Goal: Task Accomplishment & Management: Complete application form

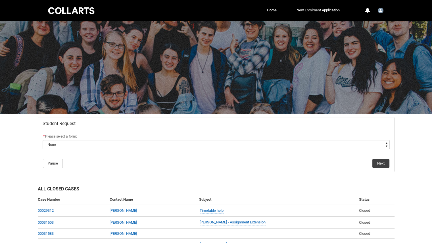
click at [337, 150] on flowruntime-screen-field "* Please select a form: * --None-- Academic Transcript Application to Appeal As…" at bounding box center [216, 142] width 354 height 18
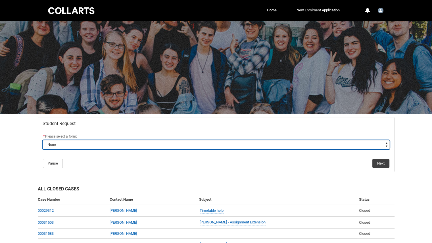
click at [337, 148] on select "--None-- Academic Transcript Application to Appeal Assignment Extension Change …" at bounding box center [216, 144] width 347 height 9
type lightning-select "Special_Consideration_Choice"
click at [43, 140] on select "--None-- Academic Transcript Application to Appeal Assignment Extension Change …" at bounding box center [216, 144] width 347 height 9
select select "Special_Consideration_Choice"
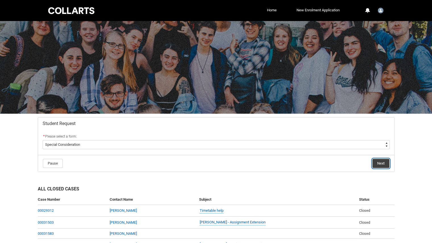
click at [379, 164] on button "Next" at bounding box center [381, 163] width 17 height 9
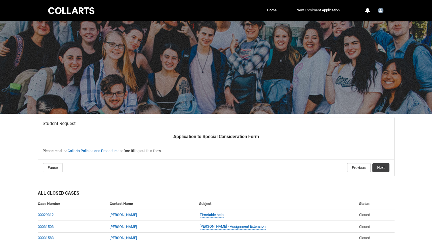
scroll to position [60, 0]
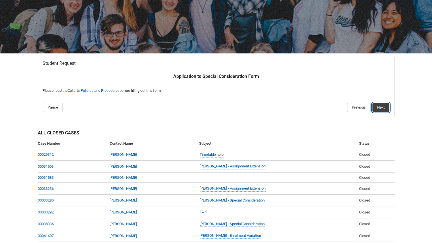
click at [383, 105] on button "Next" at bounding box center [381, 107] width 17 height 9
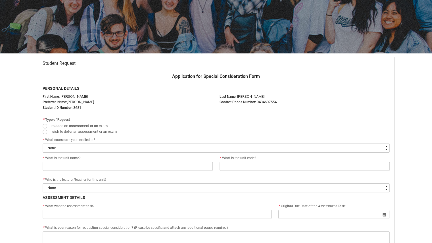
click at [57, 127] on span "I missed an assessment or an exam" at bounding box center [78, 126] width 58 height 4
click at [43, 123] on input "I missed an assessment or an exam" at bounding box center [42, 123] width 0 height 0
radio input "true"
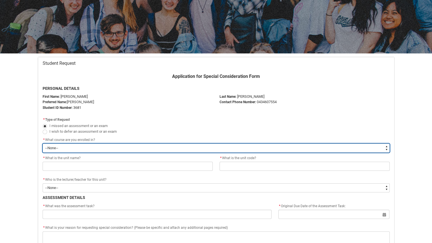
click at [55, 145] on select "--None-- Diploma of Arts (Interior Design)" at bounding box center [216, 148] width 347 height 9
type lightning-select "recordPicklist_ProgramEnrollment.a0jOZ000003EZaWYAW"
click at [43, 144] on select "--None-- Diploma of Arts (Interior Design)" at bounding box center [216, 148] width 347 height 9
select select "recordPicklist_ProgramEnrollment.a0jOZ000003EZaWYAW"
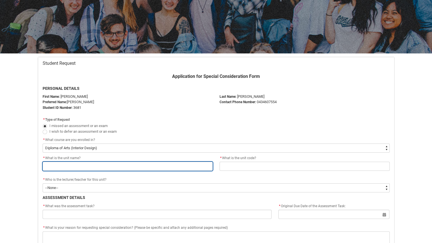
click at [84, 167] on input "Redu_Student_Request flow" at bounding box center [128, 166] width 170 height 9
type lightning-primitive-input-simple "Design Movements"
type input "Design Movements"
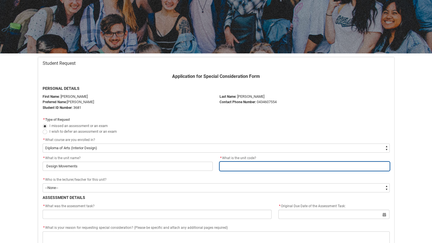
click at [264, 163] on input "Redu_Student_Request flow" at bounding box center [305, 166] width 170 height 9
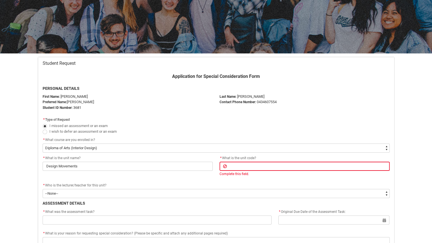
click at [247, 158] on span "* What is the unit code?" at bounding box center [238, 158] width 37 height 4
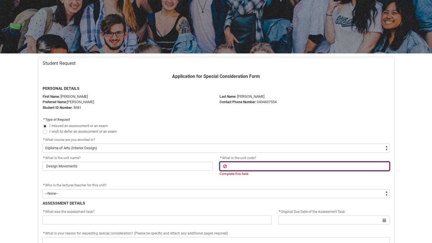
click at [248, 162] on input "Redu_Student_Request flow" at bounding box center [305, 166] width 170 height 9
type lightning-primitive-input-simple "IDDT2"
type input "IDDT2"
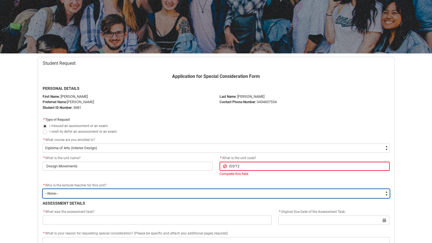
click at [75, 193] on flowruntime-screen-field "* Who is the lecturer/teacher for this unit? * --None-- [PERSON_NAME] [PERSON_N…" at bounding box center [216, 191] width 354 height 18
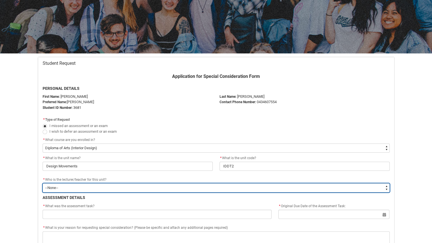
type lightning-select "Faculty_NamefromAtoM.0035g00000e1T3IAAU"
select select "Faculty_NamefromAtoM.0035g00000e1T3IAAU"
drag, startPoint x: 71, startPoint y: 187, endPoint x: 73, endPoint y: 183, distance: 5.6
click at [73, 183] on select "--None-- [PERSON_NAME] [PERSON_NAME] [PERSON_NAME] [PERSON_NAME] [PERSON_NAME] …" at bounding box center [216, 187] width 347 height 9
click at [72, 189] on select "--None-- [PERSON_NAME] [PERSON_NAME] [PERSON_NAME] [PERSON_NAME] [PERSON_NAME] …" at bounding box center [216, 187] width 347 height 9
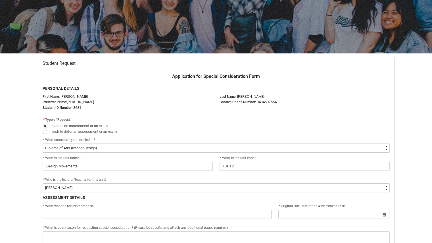
click at [92, 198] on p "ASSESSMENT DETAILS" at bounding box center [216, 198] width 347 height 6
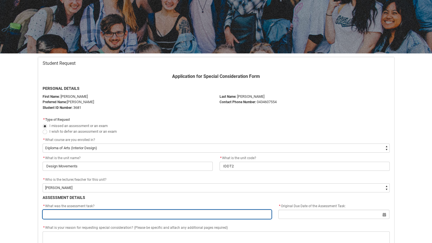
click at [78, 215] on input "Redu_Student_Request flow" at bounding box center [157, 214] width 229 height 9
type lightning-primitive-input-simple "Assessment 2: Connection to Place"
type input "Assessment 2: Connection to Place"
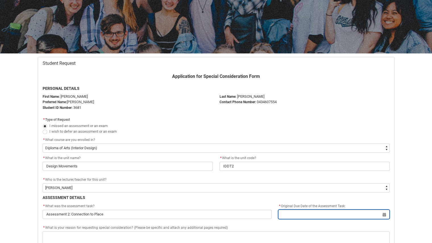
click at [344, 213] on input "Redu_Student_Request flow" at bounding box center [334, 214] width 111 height 9
select select "2025"
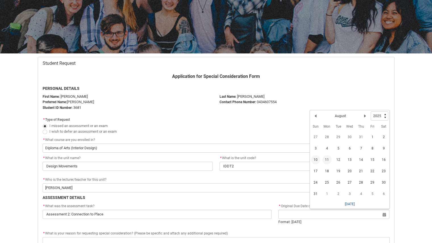
click at [316, 160] on span "10" at bounding box center [315, 159] width 9 height 9
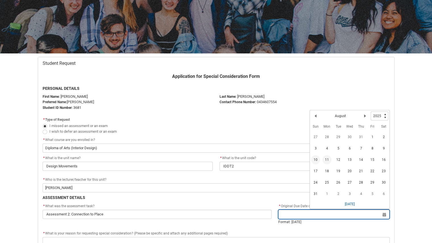
type lightning-datepicker "[DATE]"
type lightning-input "[DATE]"
type input "[DATE]"
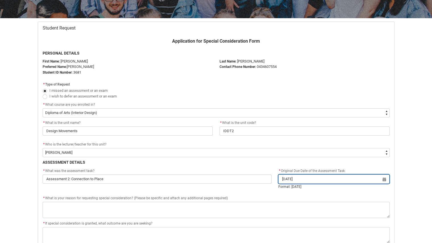
scroll to position [99, 0]
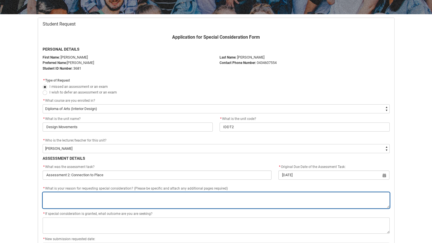
click at [91, 200] on textarea "*" at bounding box center [216, 200] width 347 height 16
click at [140, 200] on textarea "*" at bounding box center [216, 200] width 347 height 16
type lightning-textarea "e"
type textarea "e"
type lightning-textarea "L"
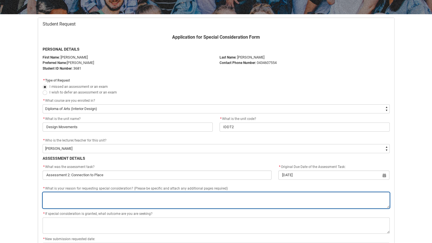
type textarea "L"
type lightning-textarea "Le"
type textarea "Le"
type lightning-textarea "Lea"
type textarea "Lea"
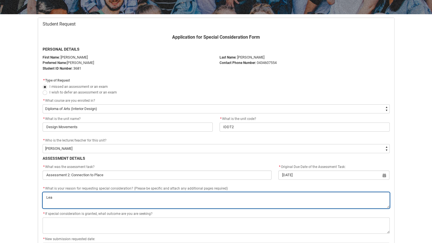
type lightning-textarea "[PERSON_NAME]"
type textarea "[PERSON_NAME]"
type lightning-textarea "Learn"
type textarea "Learn"
type lightning-textarea "Learni"
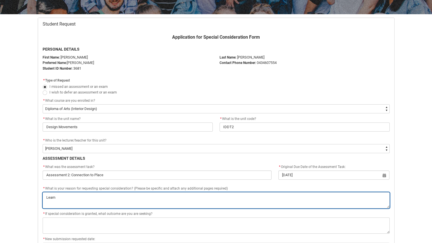
type textarea "Learni"
type lightning-textarea "Learnin"
type textarea "Learnin"
type lightning-textarea "Learning"
type textarea "Learning"
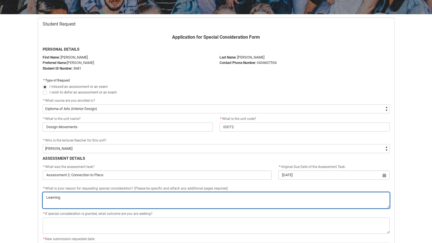
type lightning-textarea "Learning"
type textarea "Learning"
type lightning-textarea "Learning d"
type textarea "Learning d"
type lightning-textarea "Learning di"
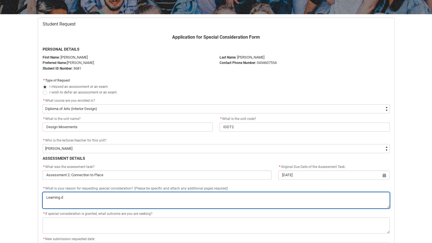
type textarea "Learning di"
type lightning-textarea "Learning dif"
type textarea "Learning dif"
type lightning-textarea "Learning diff"
type textarea "Learning diff"
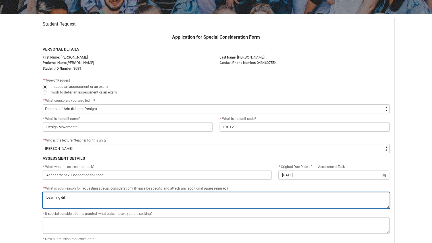
type lightning-textarea "Learning diffi"
type textarea "Learning diffi"
type lightning-textarea "Learning diffic"
type textarea "Learning diffic"
type lightning-textarea "Learning difficu"
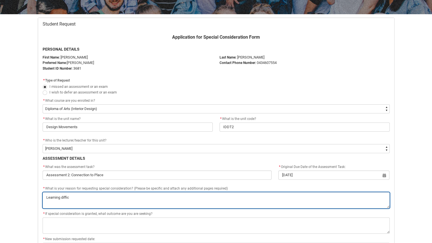
type textarea "Learning difficu"
type lightning-textarea "Learning difficul"
type textarea "Learning difficul"
type lightning-textarea "Learning difficult"
type textarea "Learning difficult"
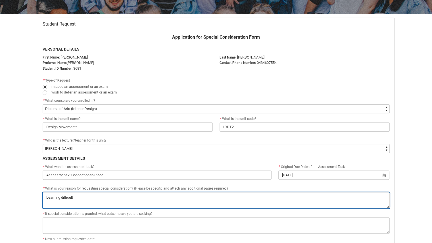
type lightning-textarea "Learning difficulti"
type textarea "Learning difficulti"
type lightning-textarea "Learning difficultie"
type textarea "Learning difficultie"
type lightning-textarea "Learning difficulties"
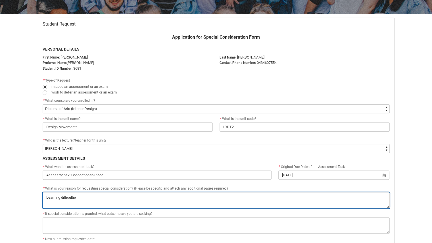
type textarea "Learning difficulties"
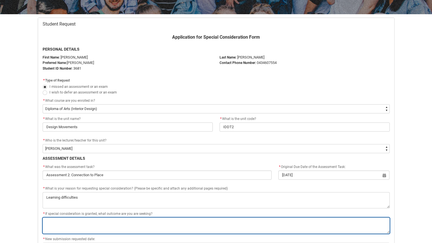
click at [93, 227] on textarea "*" at bounding box center [216, 225] width 347 height 16
type lightning-textarea "N"
type textarea "N"
type lightning-textarea "No"
type textarea "No"
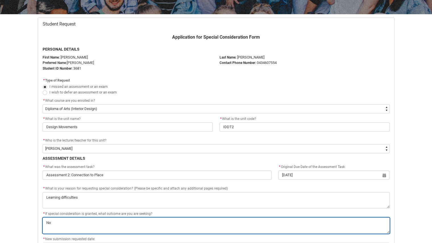
type lightning-textarea "Non"
type textarea "Non"
type lightning-textarea "None"
type textarea "None"
type lightning-textarea "None"
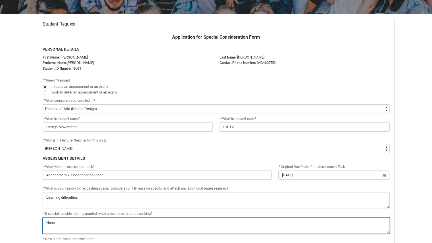
type textarea "None"
type lightning-textarea "None"
type textarea "None"
type lightning-textarea "Non"
type textarea "Non"
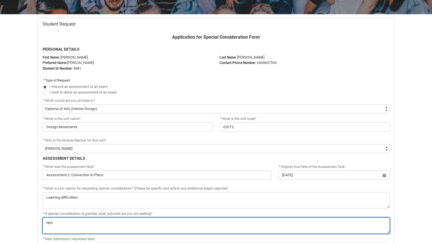
type lightning-textarea "No"
type textarea "No"
type lightning-textarea "N"
type textarea "N"
type lightning-textarea "Nt"
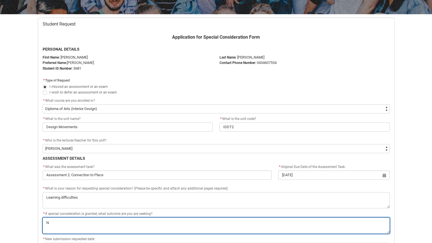
type textarea "Nt"
type lightning-textarea "N"
type textarea "N"
type lightning-textarea "F"
type textarea "F"
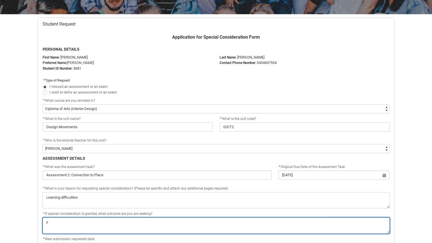
type lightning-textarea "Fo"
type textarea "Fo"
type lightning-textarea "For"
type textarea "For"
type lightning-textarea "For"
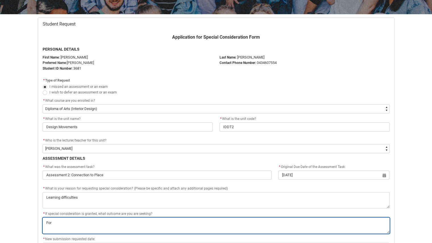
type textarea "For"
type lightning-textarea "For f"
type textarea "For f"
type lightning-textarea "For fi"
type textarea "For fi"
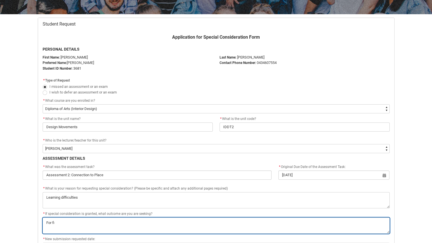
type lightning-textarea "For fin"
type textarea "For fin"
type lightning-textarea "For fina"
type textarea "For fina"
type lightning-textarea "For final"
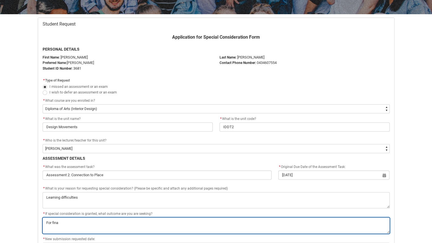
type textarea "For final"
type lightning-textarea "For final"
type textarea "For final"
type lightning-textarea "For final m"
type textarea "For final m"
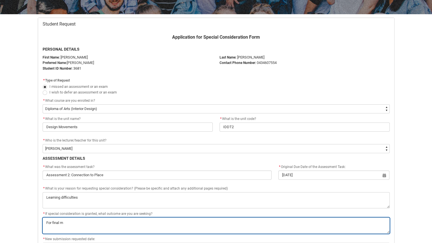
type lightning-textarea "For final ma"
type textarea "For final ma"
type lightning-textarea "For final mar"
type textarea "For final mar"
type lightning-textarea "For final mark"
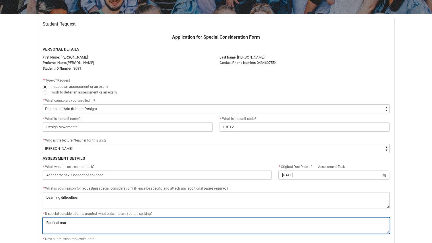
type textarea "For final mark"
type lightning-textarea "For final mark"
type textarea "For final mark"
type lightning-textarea "For final mark t"
type textarea "For final mark t"
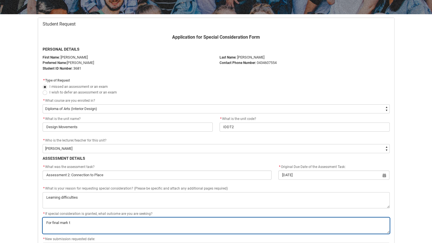
type lightning-textarea "For final mark to"
type textarea "For final mark to"
type lightning-textarea "For final mark to"
type textarea "For final mark to"
type lightning-textarea "For final mark to n"
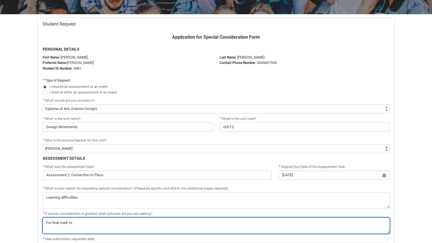
type textarea "For final mark to n"
type lightning-textarea "For final mark to no"
type textarea "For final mark to no"
type lightning-textarea "For final mark to not"
type textarea "For final mark to not"
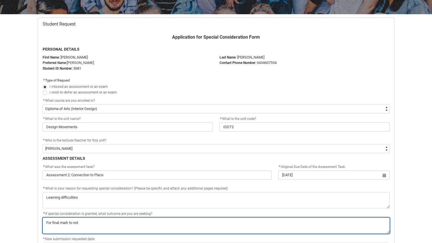
type lightning-textarea "For final mark to not"
type textarea "For final mark to not"
type lightning-textarea "For final mark to not b"
type textarea "For final mark to not b"
type lightning-textarea "For final mark to not be"
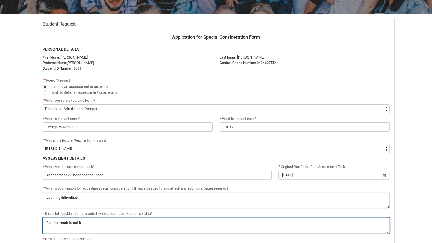
type textarea "For final mark to not be"
type lightning-textarea "For final mark to not be"
type textarea "For final mark to not be"
type lightning-textarea "For final mark to not be e"
type textarea "For final mark to not be e"
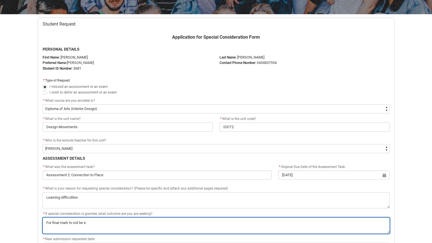
type lightning-textarea "For final mark to not be ef"
type textarea "For final mark to not be ef"
type lightning-textarea "For final mark to not be eff"
type textarea "For final mark to not be eff"
type lightning-textarea "For final mark to not be effe"
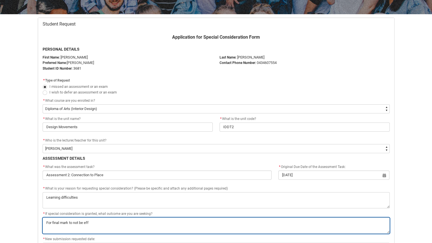
type textarea "For final mark to not be effe"
type lightning-textarea "For final mark to not be effec"
type textarea "For final mark to not be effec"
type lightning-textarea "For final mark to not be effect"
type textarea "For final mark to not be effect"
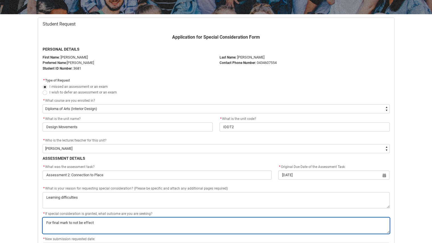
type lightning-textarea "For final mark to not be effecte"
type textarea "For final mark to not be effecte"
type lightning-textarea "For final mark to not be effected"
type textarea "For final mark to not be effected"
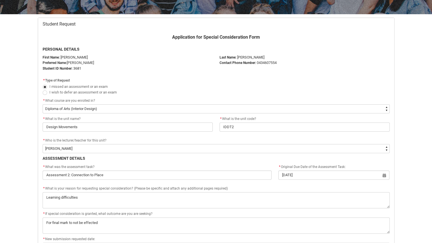
drag, startPoint x: 164, startPoint y: 188, endPoint x: 432, endPoint y: 73, distance: 292.3
click at [432, 73] on html "Loading × Sorry to interrupt This page has an error. You might just need to ref…" at bounding box center [216, 220] width 432 height 639
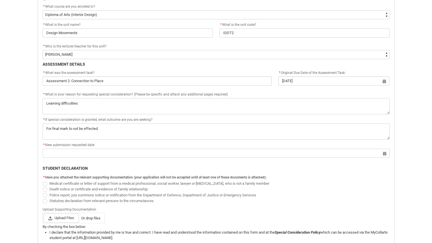
scroll to position [195, 0]
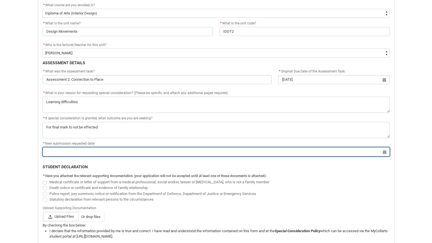
click at [80, 150] on input "Redu_Student_Request flow" at bounding box center [216, 151] width 347 height 9
select select "2025"
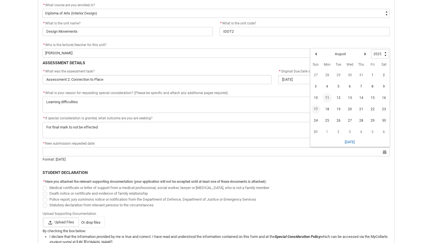
click at [316, 106] on span "17" at bounding box center [316, 109] width 9 height 9
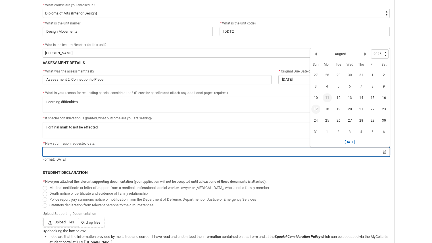
type lightning-datepicker "[DATE]"
type lightning-input "[DATE]"
type input "[DATE]"
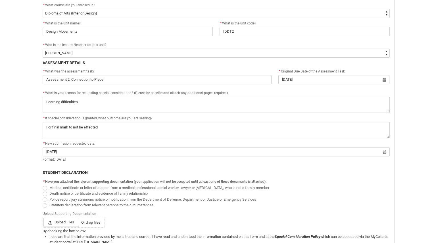
click at [44, 185] on label "Medical certificate or letter of support from a medical professional, social wo…" at bounding box center [157, 187] width 229 height 4
click at [43, 184] on input "Medical certificate or letter of support from a medical professional, social wo…" at bounding box center [42, 184] width 0 height 0
radio input "true"
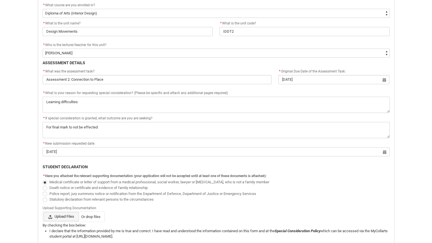
click at [72, 217] on span "Upload Files" at bounding box center [61, 216] width 36 height 9
click at [43, 212] on input "Upload Files Or drop files" at bounding box center [43, 212] width 0 height 0
type lightning-input "C:\fakepath\access plan dox.docx"
type input "C:\fakepath\access plan dox.docx"
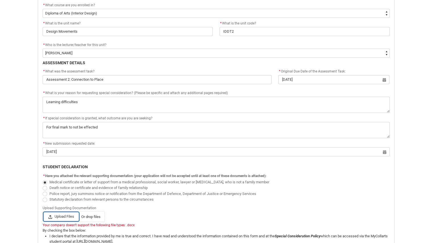
scroll to position [244, 0]
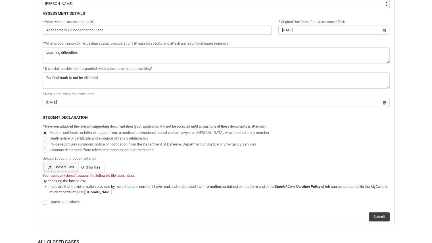
click at [70, 166] on span "Upload Files" at bounding box center [61, 167] width 36 height 9
click at [43, 163] on input "Upload Files Or drop files" at bounding box center [43, 162] width 0 height 0
type lightning-input "C:\fakepath\[PERSON_NAME] - Student Access Plan (DRAFT) (1).pdf"
type input "C:\fakepath\[PERSON_NAME] - Student Access Plan (DRAFT) (1).pdf"
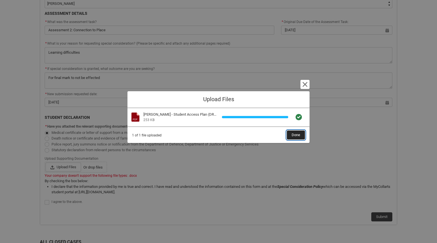
click at [297, 135] on span "Done" at bounding box center [295, 135] width 9 height 9
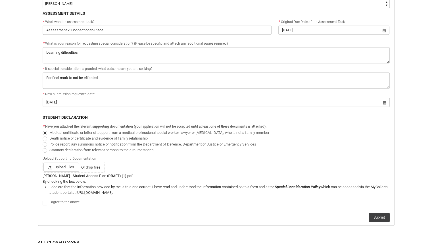
click at [59, 204] on div "I agree to the above." at bounding box center [219, 202] width 341 height 7
click at [54, 200] on span "I agree to the above." at bounding box center [64, 202] width 31 height 4
checkbox input "true"
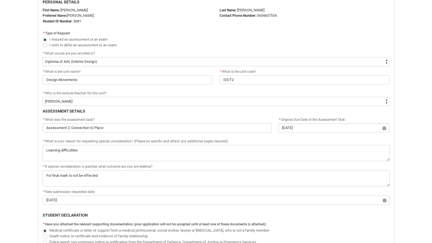
scroll to position [399, 0]
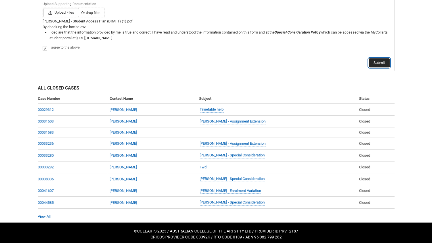
click at [383, 63] on button "Submit" at bounding box center [379, 62] width 21 height 9
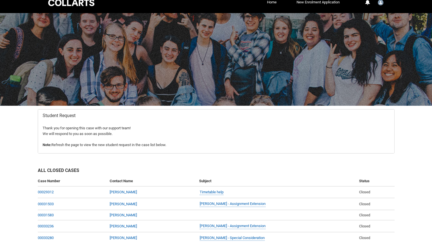
scroll to position [0, 0]
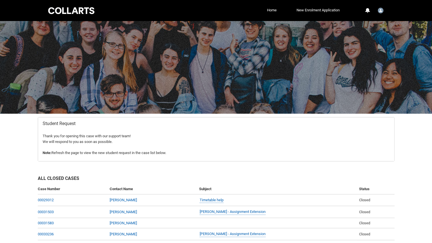
click at [76, 10] on div at bounding box center [71, 10] width 48 height 9
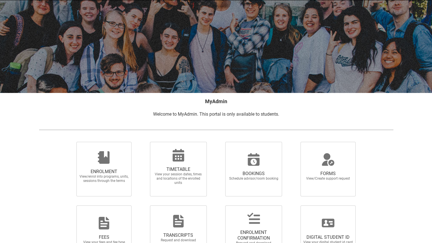
scroll to position [57, 0]
